Goal: Task Accomplishment & Management: Manage account settings

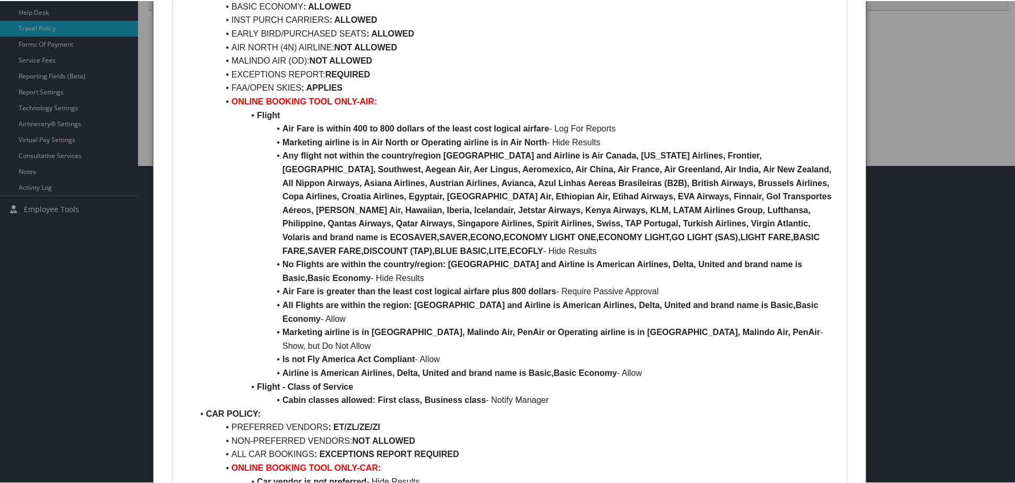
scroll to position [516, 0]
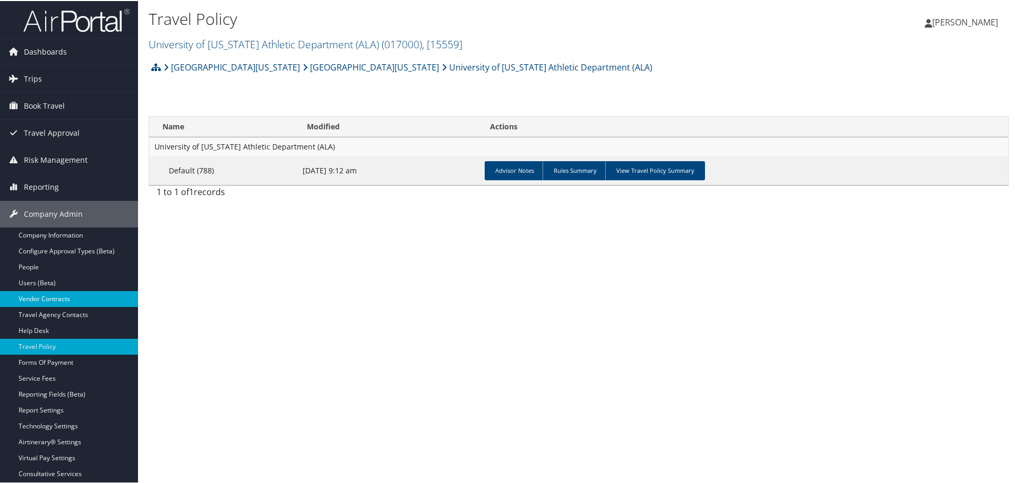
click at [39, 294] on link "Vendor Contracts" at bounding box center [69, 298] width 138 height 16
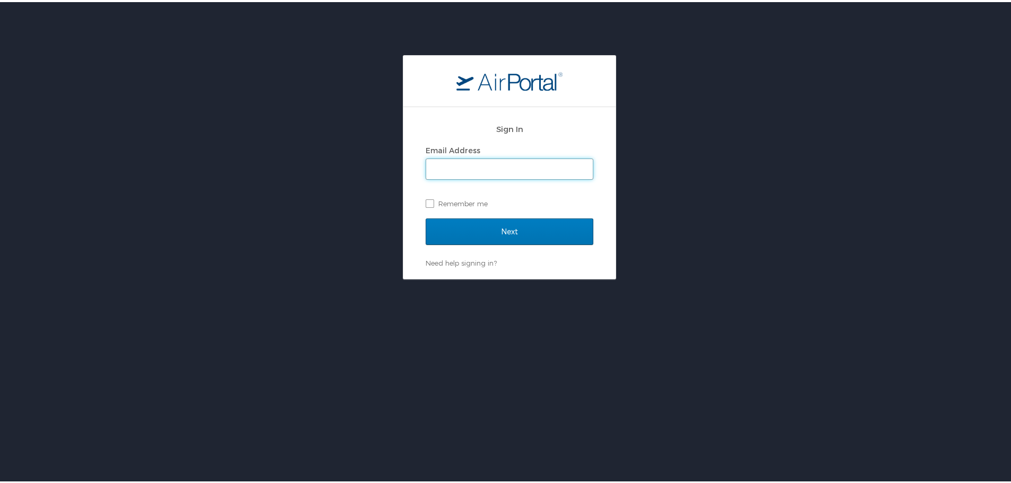
click at [488, 171] on input "Email Address" at bounding box center [509, 167] width 167 height 20
type input "[PERSON_NAME][EMAIL_ADDRESS][PERSON_NAME][DOMAIN_NAME]"
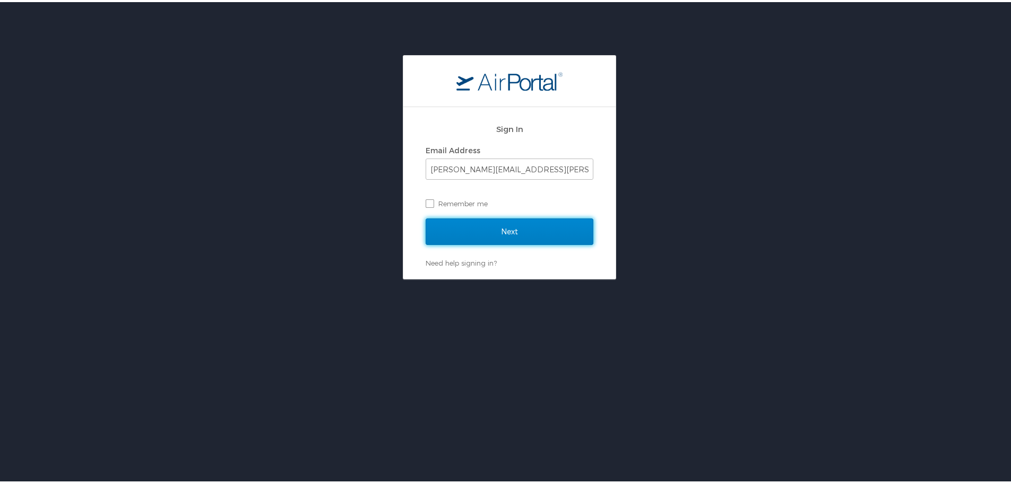
click at [467, 231] on input "Next" at bounding box center [510, 230] width 168 height 27
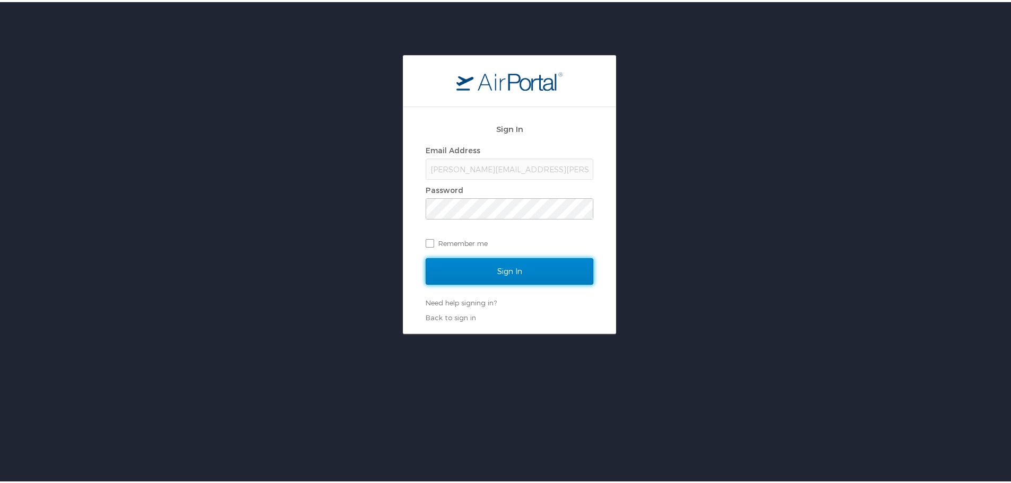
click at [464, 267] on input "Sign In" at bounding box center [510, 269] width 168 height 27
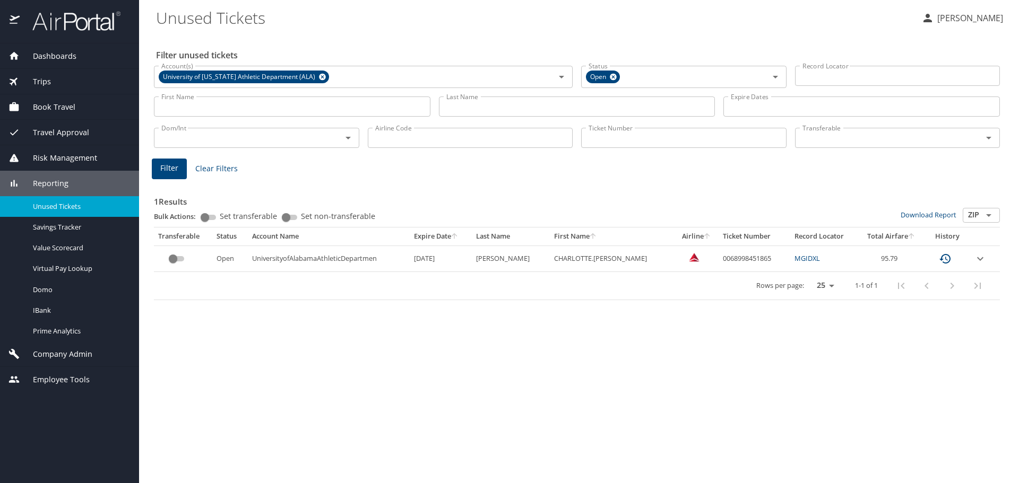
click at [616, 140] on input "Ticket Number" at bounding box center [683, 138] width 205 height 20
paste input "006731073033"
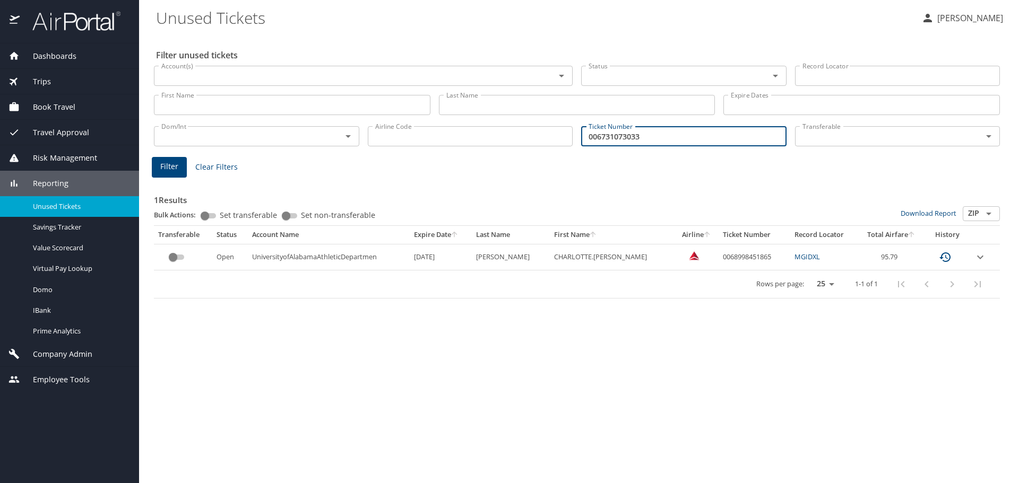
type input "006731073033"
click at [157, 165] on button "Filter" at bounding box center [169, 167] width 35 height 21
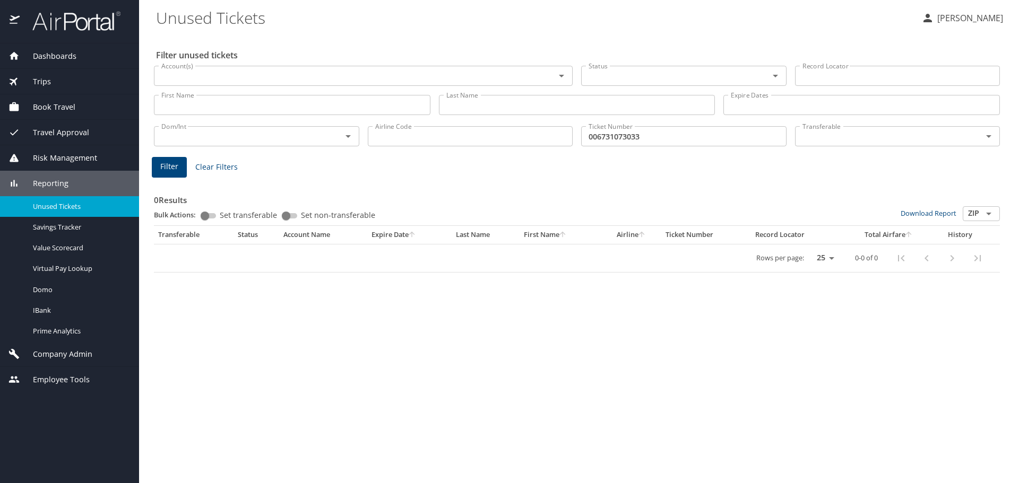
click at [669, 141] on input "006731073033" at bounding box center [683, 136] width 205 height 20
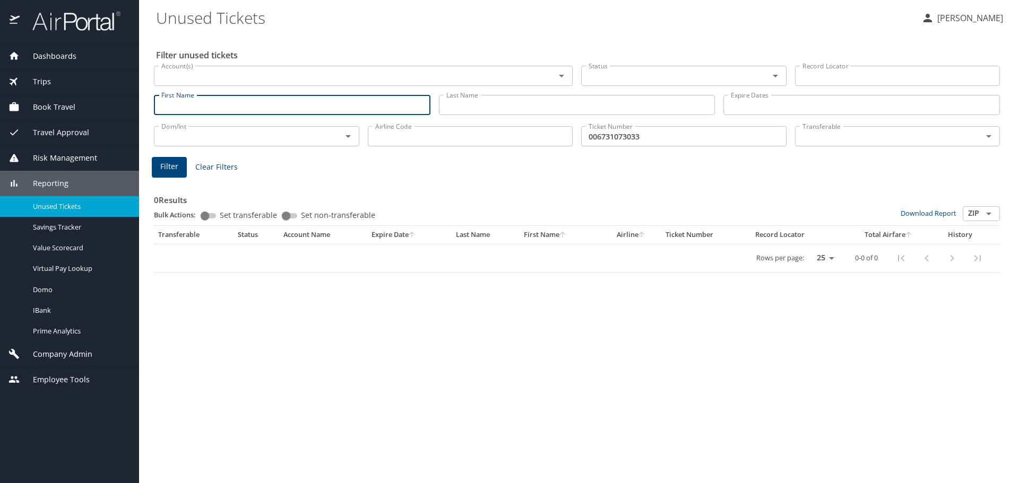
click at [224, 108] on input "First Name" at bounding box center [292, 105] width 276 height 20
click at [276, 171] on div "0 Results Bulk Actions: Set transferable Set non-transferable Download Report Z…" at bounding box center [577, 224] width 854 height 106
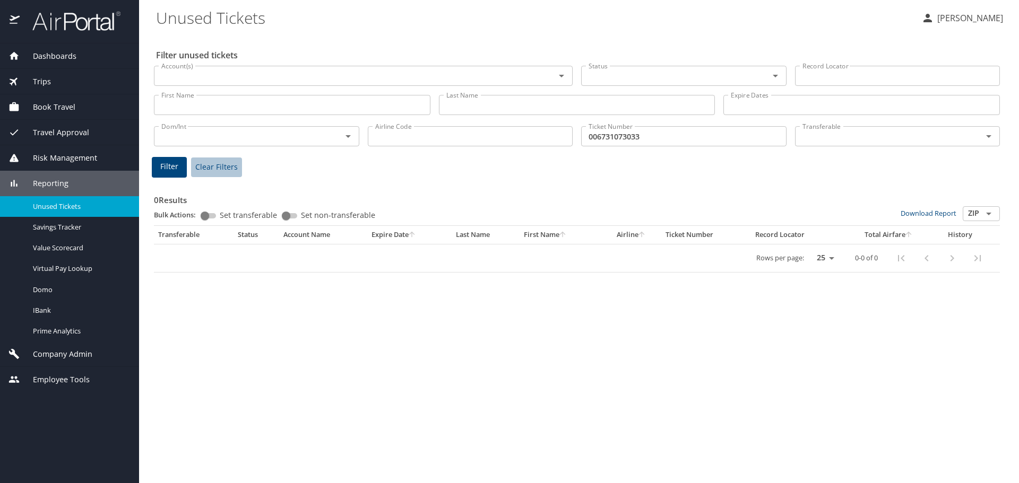
click at [221, 169] on span "Clear Filters" at bounding box center [216, 167] width 42 height 13
click at [655, 137] on input "Ticket Number" at bounding box center [683, 136] width 205 height 20
paste input "006731073033"
type input "006731073033"
click at [171, 169] on span "Filter" at bounding box center [169, 166] width 18 height 13
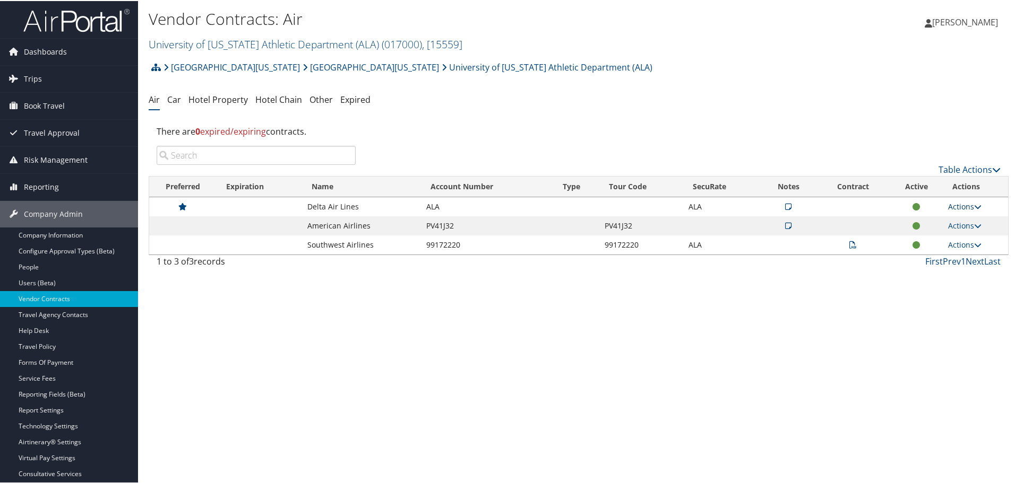
click at [955, 203] on link "Actions" at bounding box center [964, 206] width 33 height 10
click at [922, 255] on link "Edit Contract" at bounding box center [939, 257] width 71 height 18
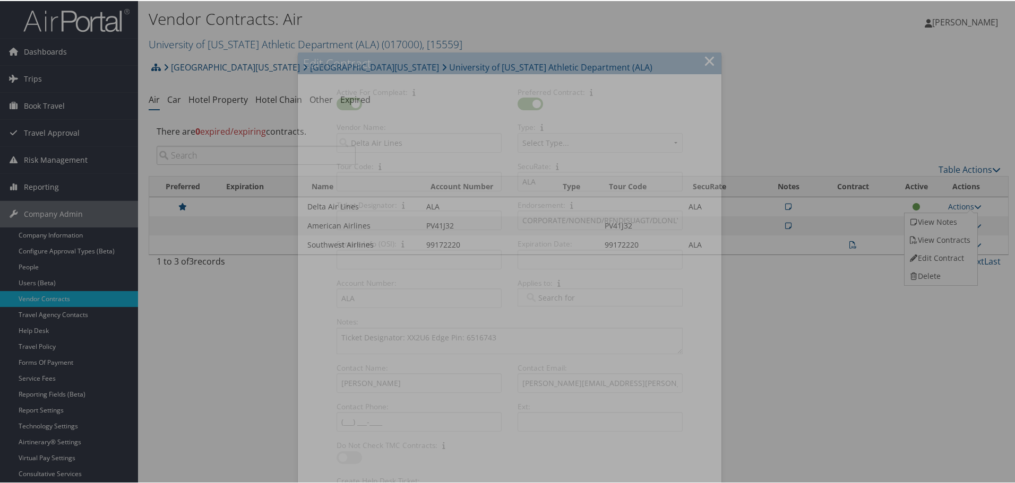
select select "[object Object]"
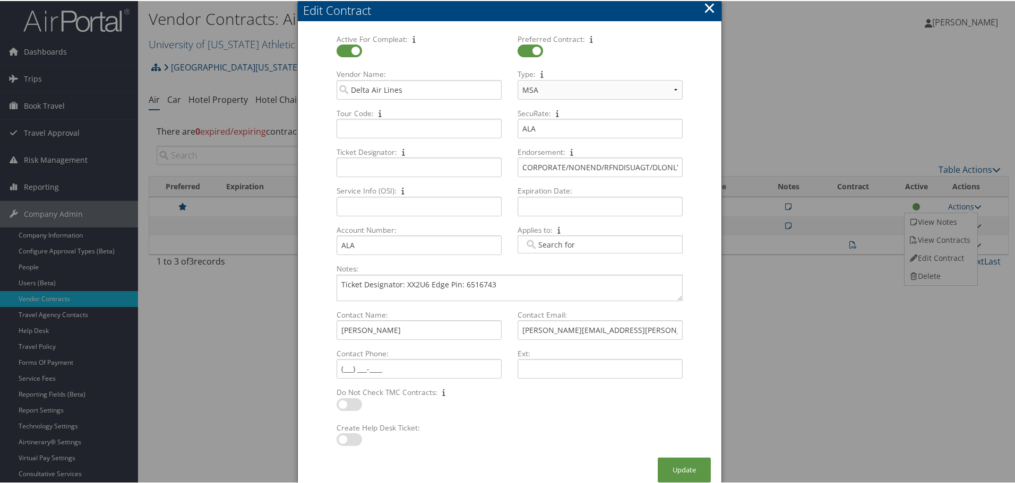
click at [706, 7] on button "×" at bounding box center [709, 6] width 12 height 21
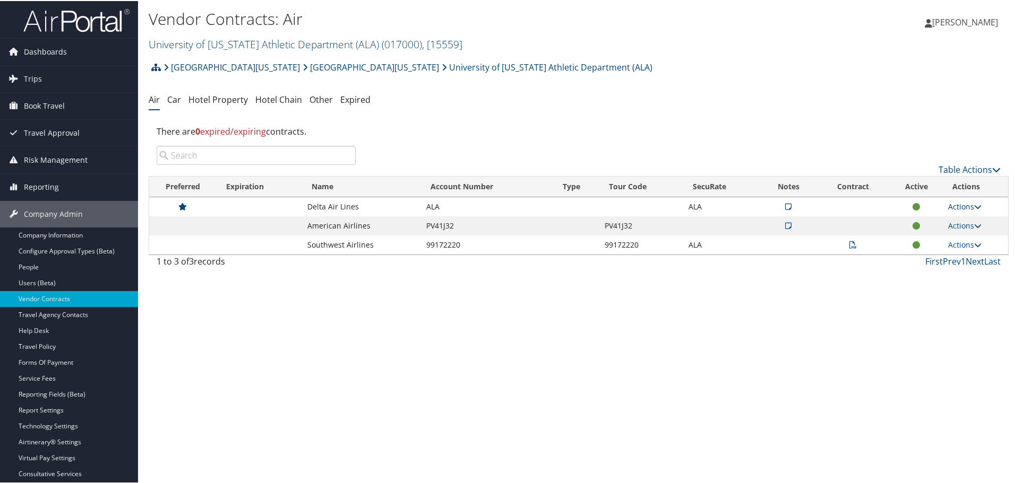
click at [976, 204] on icon at bounding box center [977, 205] width 7 height 7
click at [943, 224] on link "View Notes" at bounding box center [939, 221] width 71 height 18
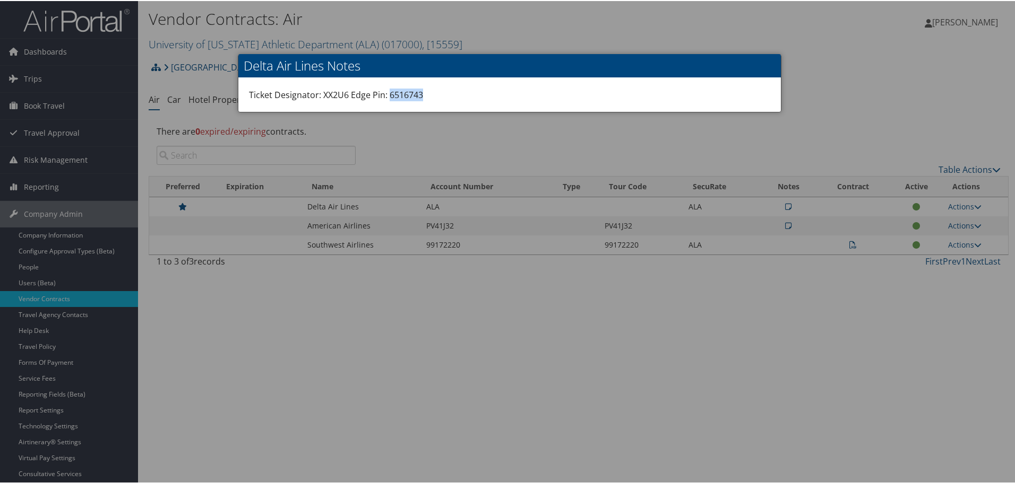
drag, startPoint x: 385, startPoint y: 92, endPoint x: 419, endPoint y: 93, distance: 33.4
click at [419, 93] on div "Ticket Designator: XX2U6 Edge Pin: 6516743" at bounding box center [509, 94] width 542 height 34
copy div "6516743"
click at [586, 141] on div at bounding box center [509, 241] width 1019 height 483
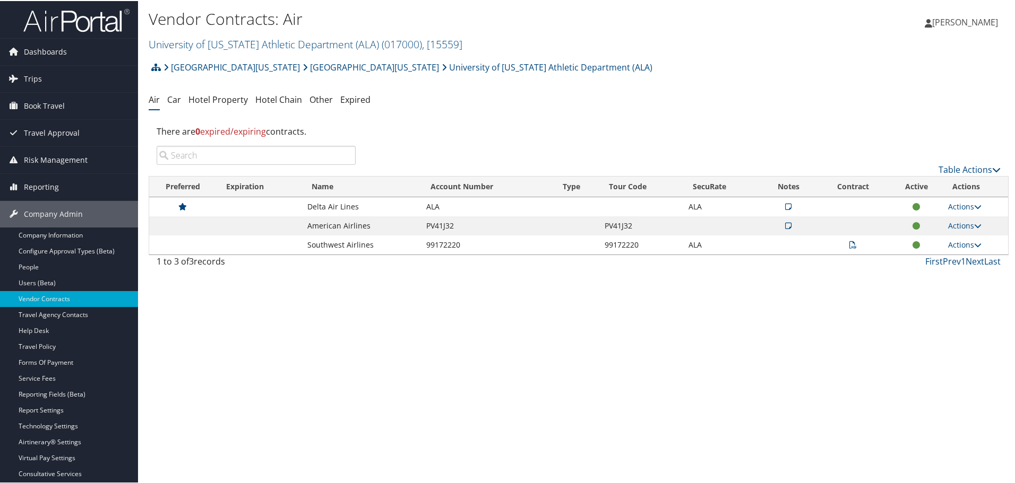
click at [785, 207] on icon at bounding box center [788, 205] width 6 height 7
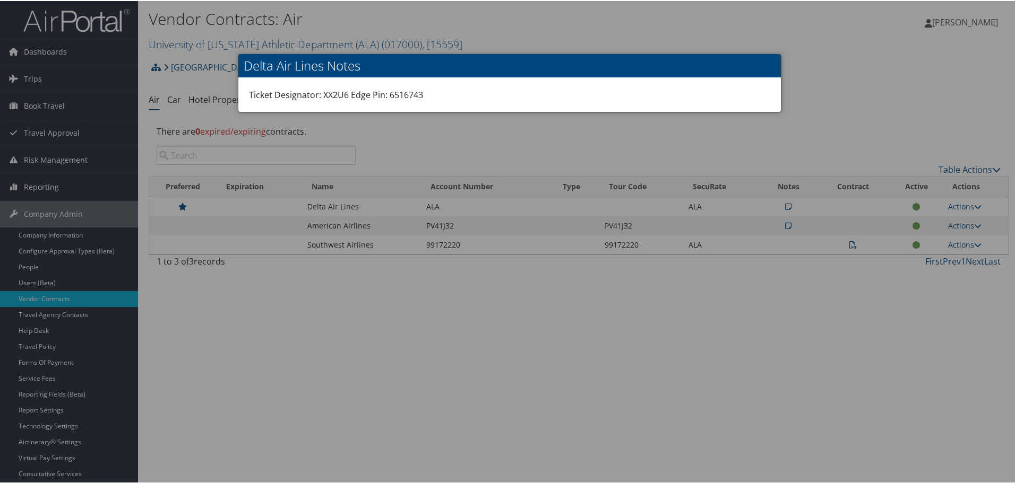
click at [595, 135] on div at bounding box center [509, 241] width 1019 height 483
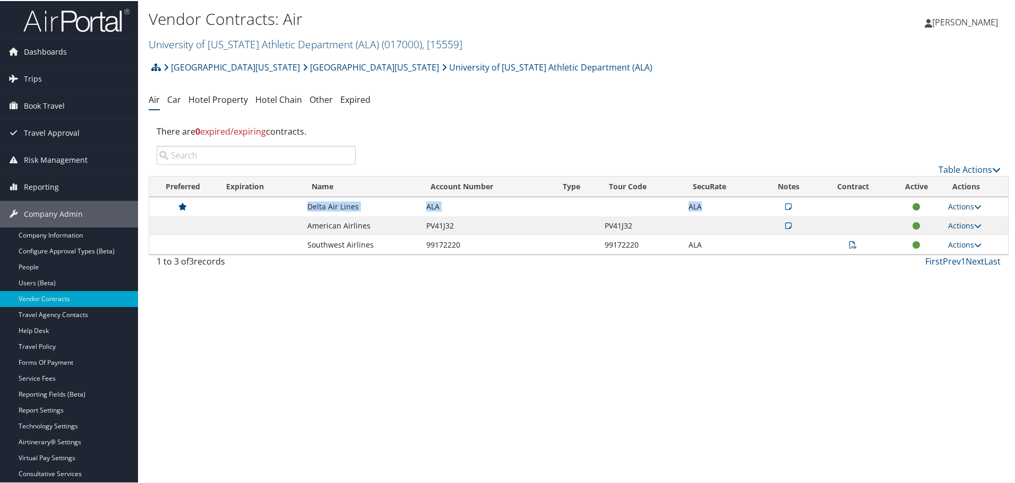
drag, startPoint x: 304, startPoint y: 204, endPoint x: 706, endPoint y: 204, distance: 402.8
click at [706, 204] on tr "Delta Air Lines ALA ALA Actions View Notes View Contracts Edit Contract Delete" at bounding box center [578, 205] width 859 height 19
click at [475, 306] on div "Vendor Contracts: Air University of [US_STATE] Athletic Department (ALA) ( 0170…" at bounding box center [578, 241] width 881 height 483
click at [363, 285] on div "Vendor Contracts: Air University of [US_STATE] Athletic Department (ALA) ( 0170…" at bounding box center [578, 241] width 881 height 483
